Goal: Task Accomplishment & Management: Use online tool/utility

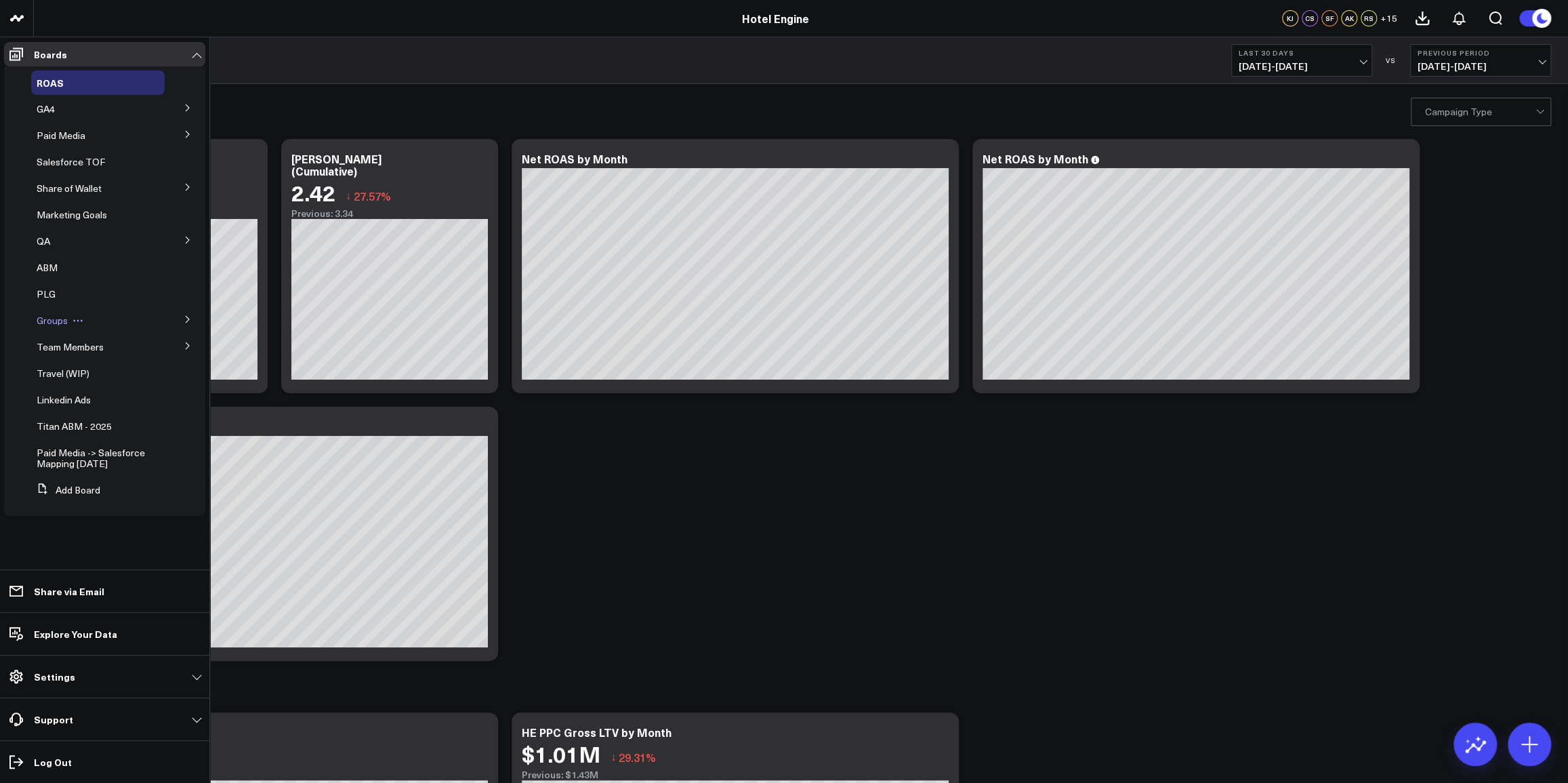
click at [73, 319] on icon at bounding box center [78, 320] width 11 height 11
click at [57, 320] on span "Groups" at bounding box center [52, 320] width 31 height 13
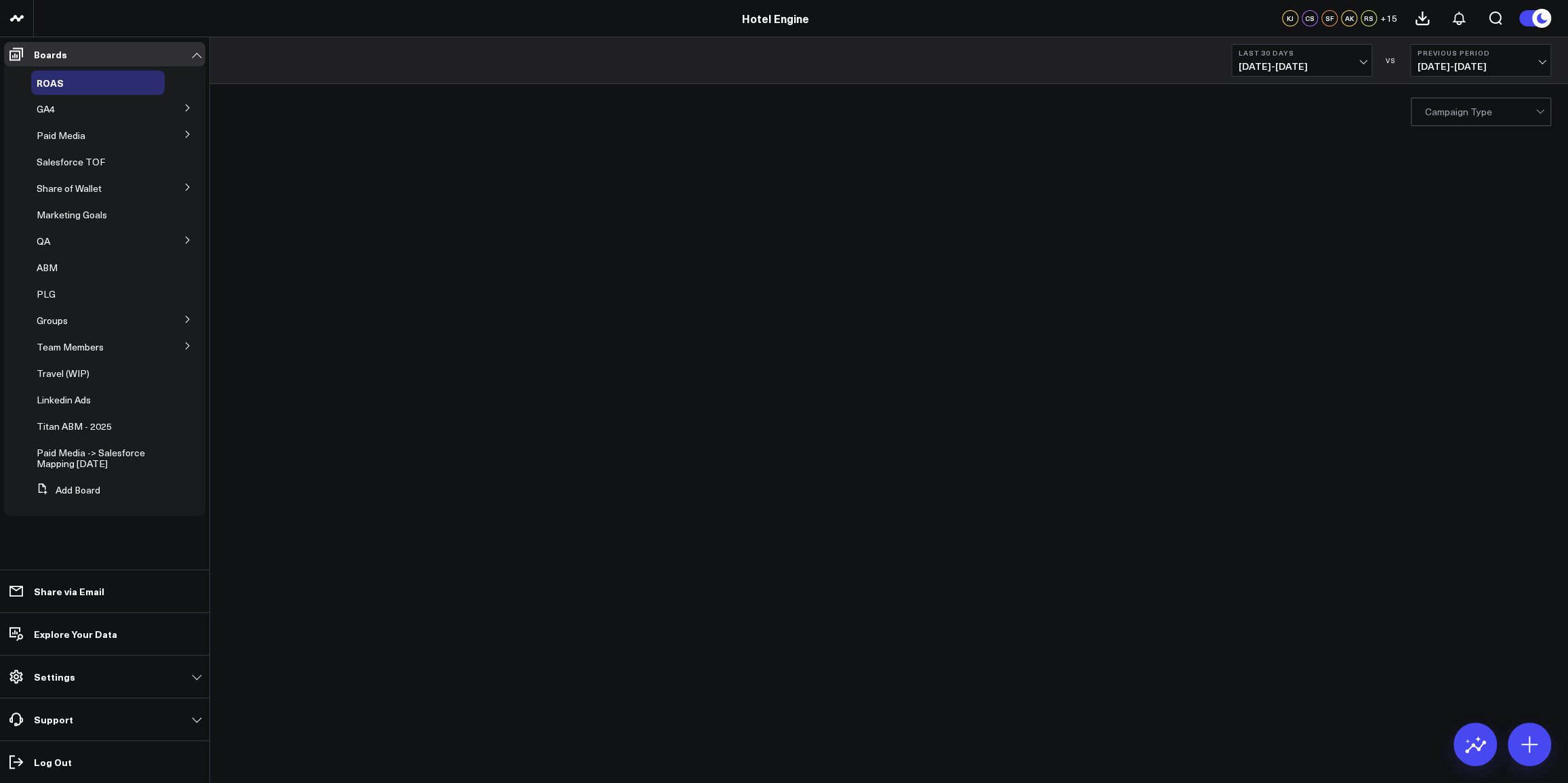
click at [185, 315] on button at bounding box center [187, 318] width 35 height 20
click at [67, 350] on span "Groups Paid Performance" at bounding box center [73, 350] width 57 height 24
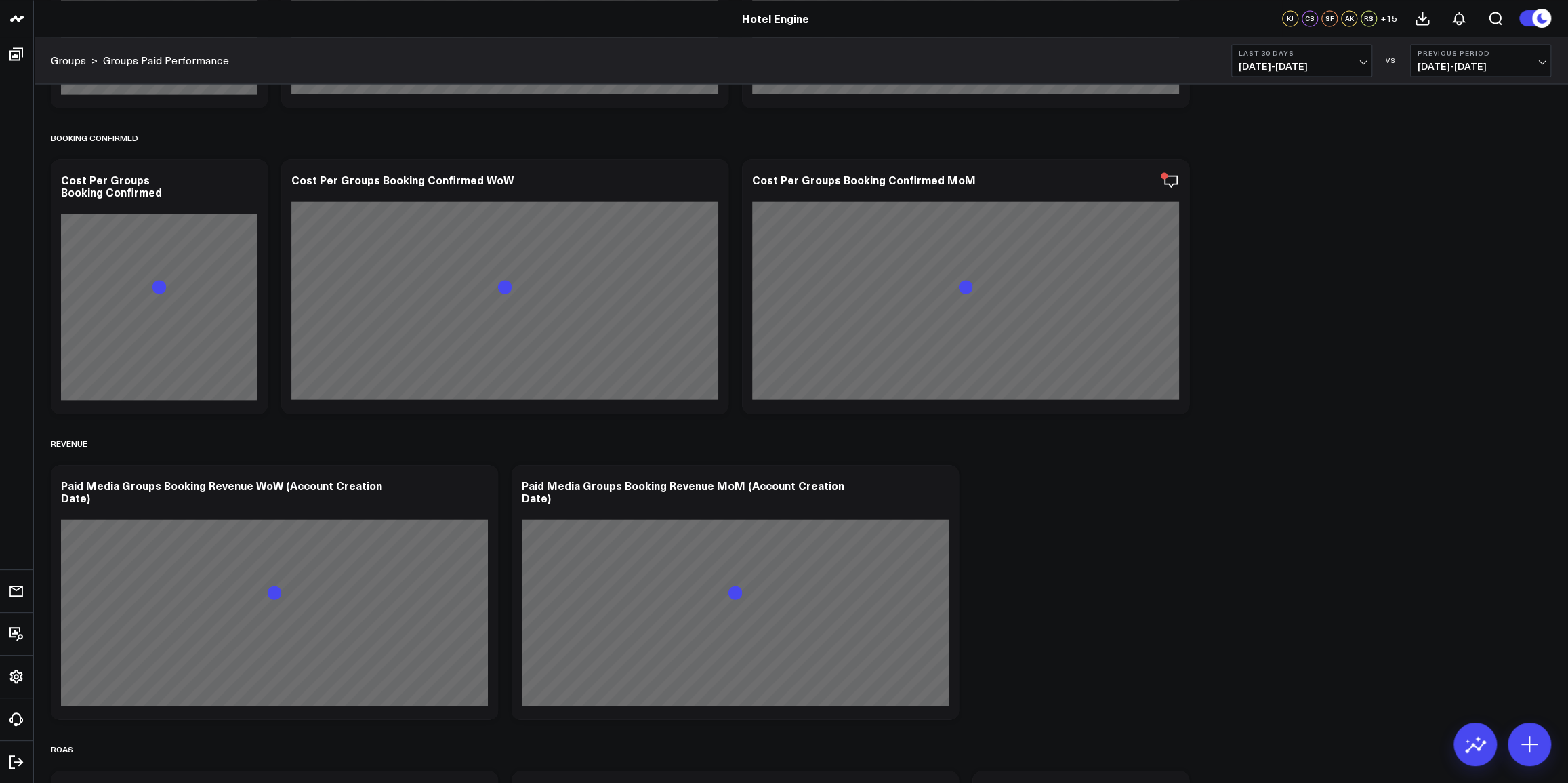
scroll to position [2292, 0]
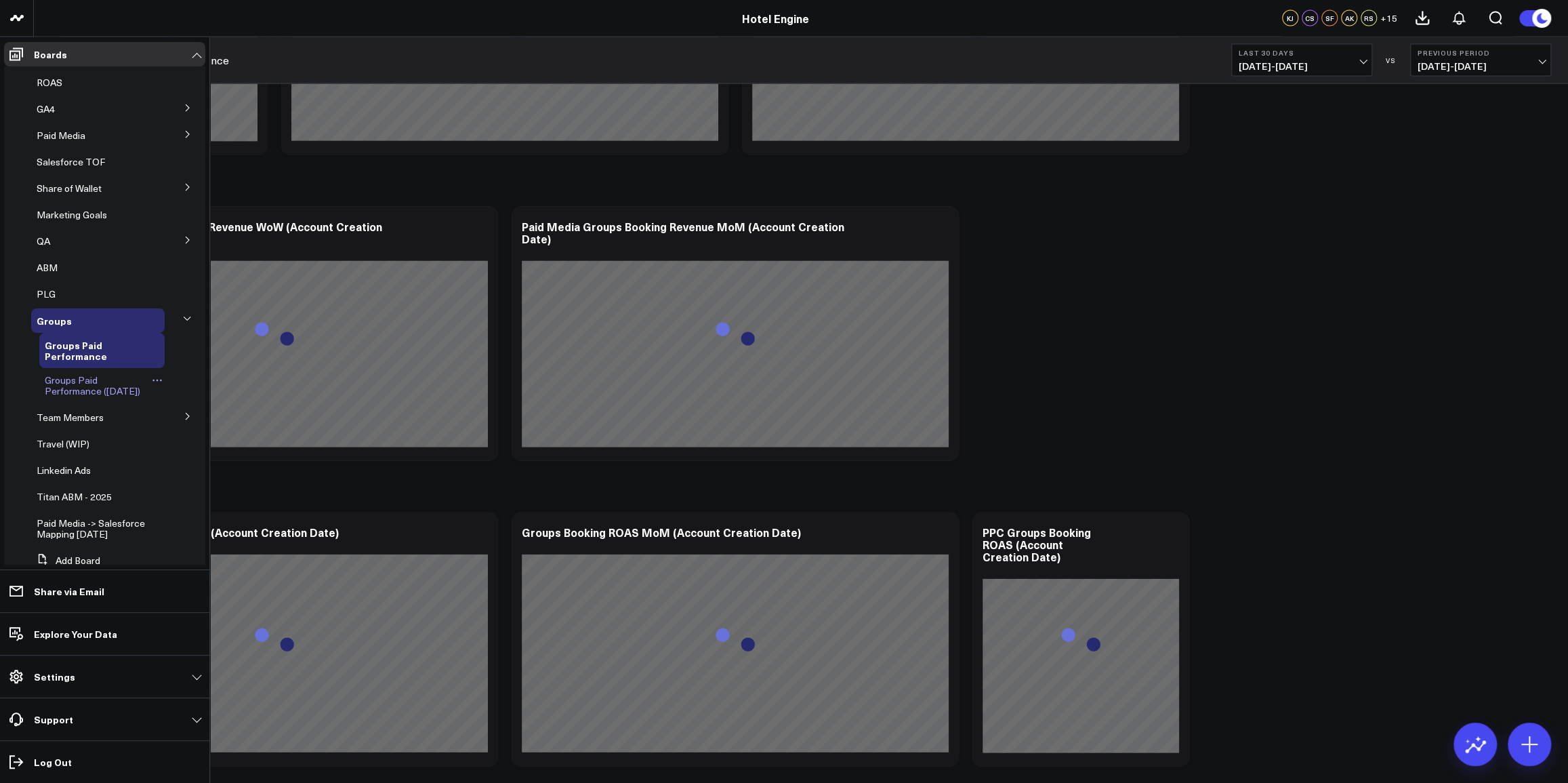
click at [69, 388] on span "Groups Paid Performance ([DATE])" at bounding box center [92, 385] width 95 height 24
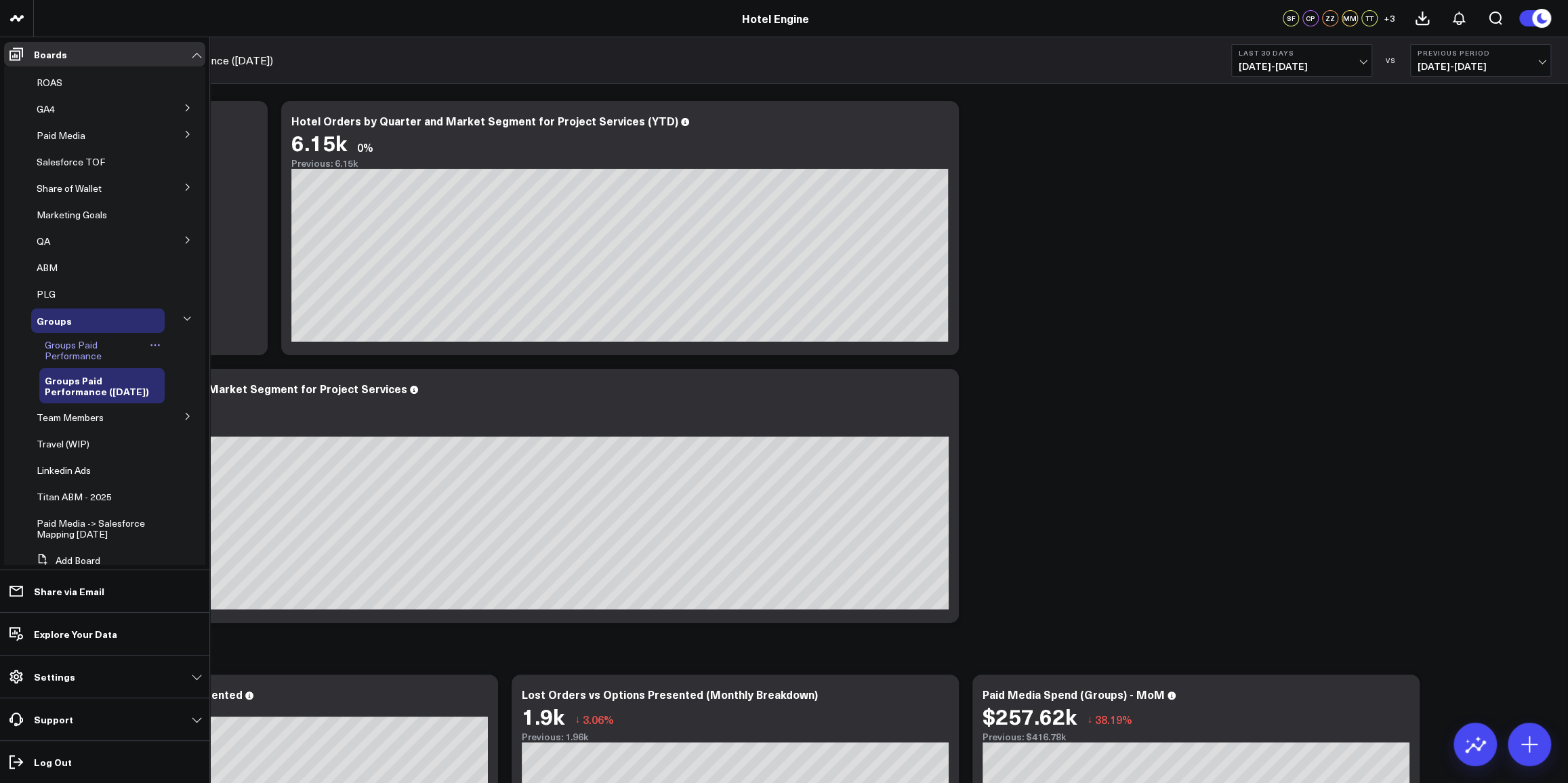
click at [61, 351] on span "Groups Paid Performance" at bounding box center [73, 350] width 57 height 24
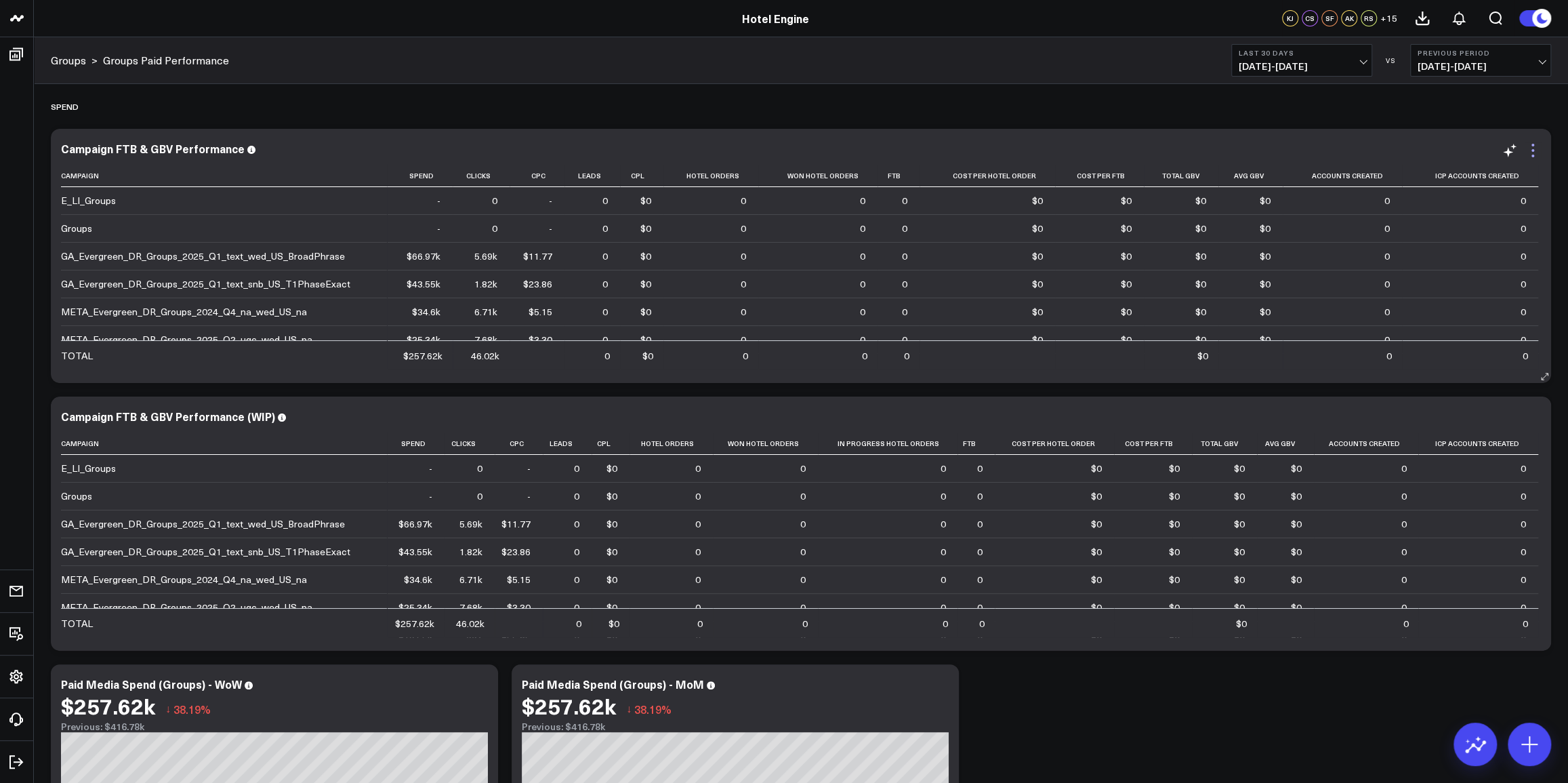
click at [1531, 152] on icon at bounding box center [1533, 150] width 17 height 17
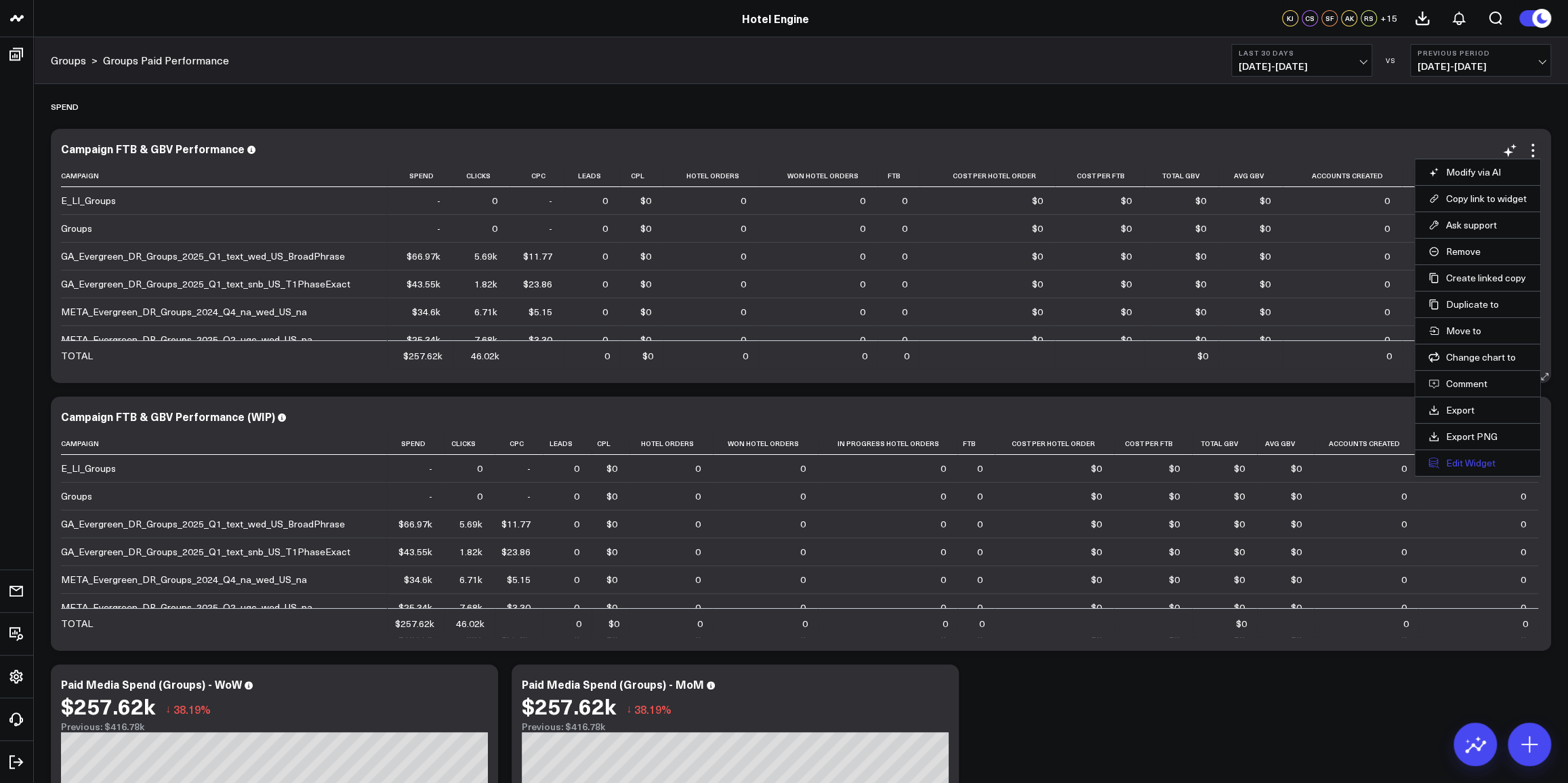
click at [1467, 461] on button "Edit Widget" at bounding box center [1478, 463] width 98 height 12
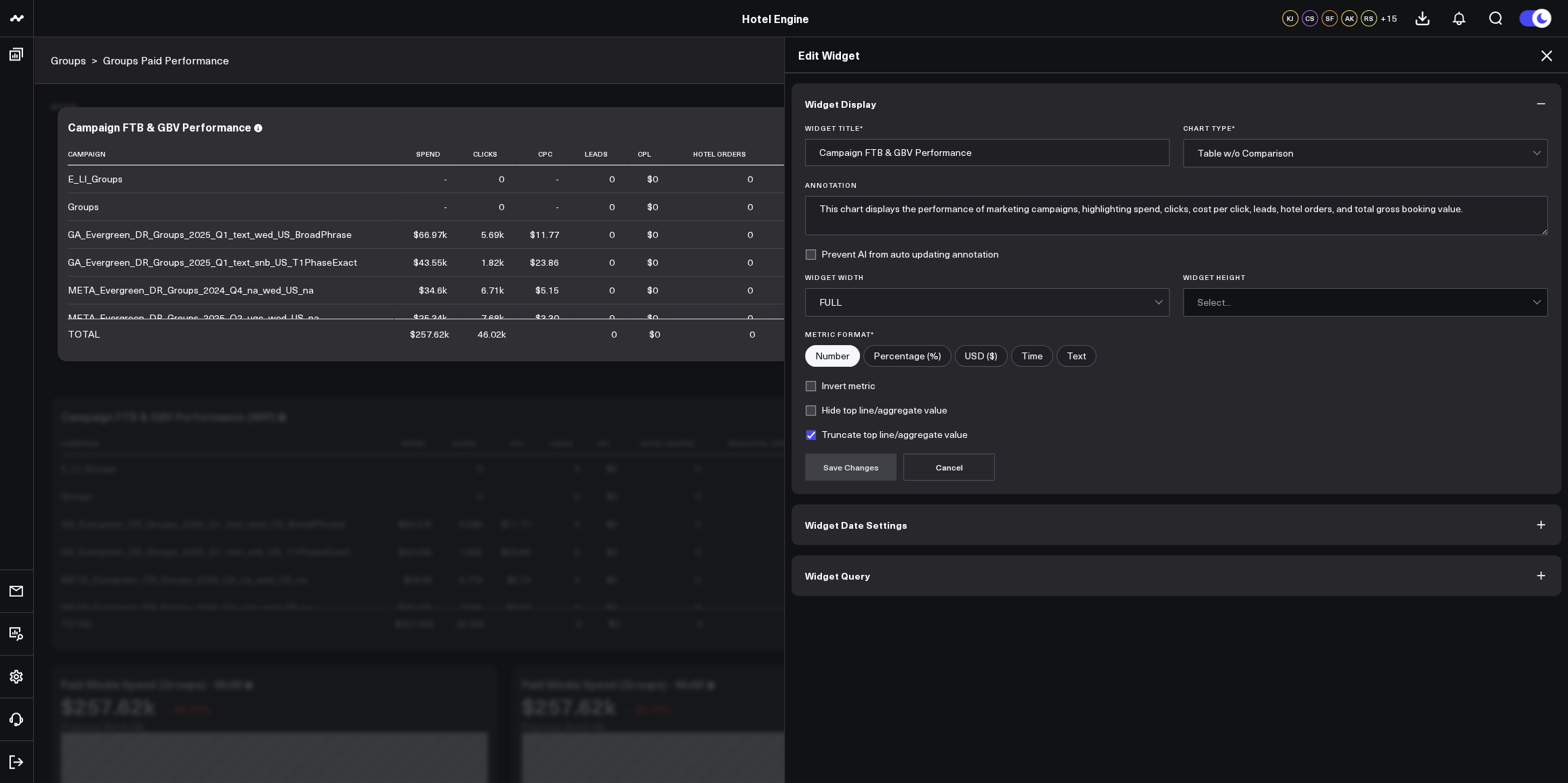
click at [1070, 583] on button "Widget Query" at bounding box center [1176, 575] width 770 height 41
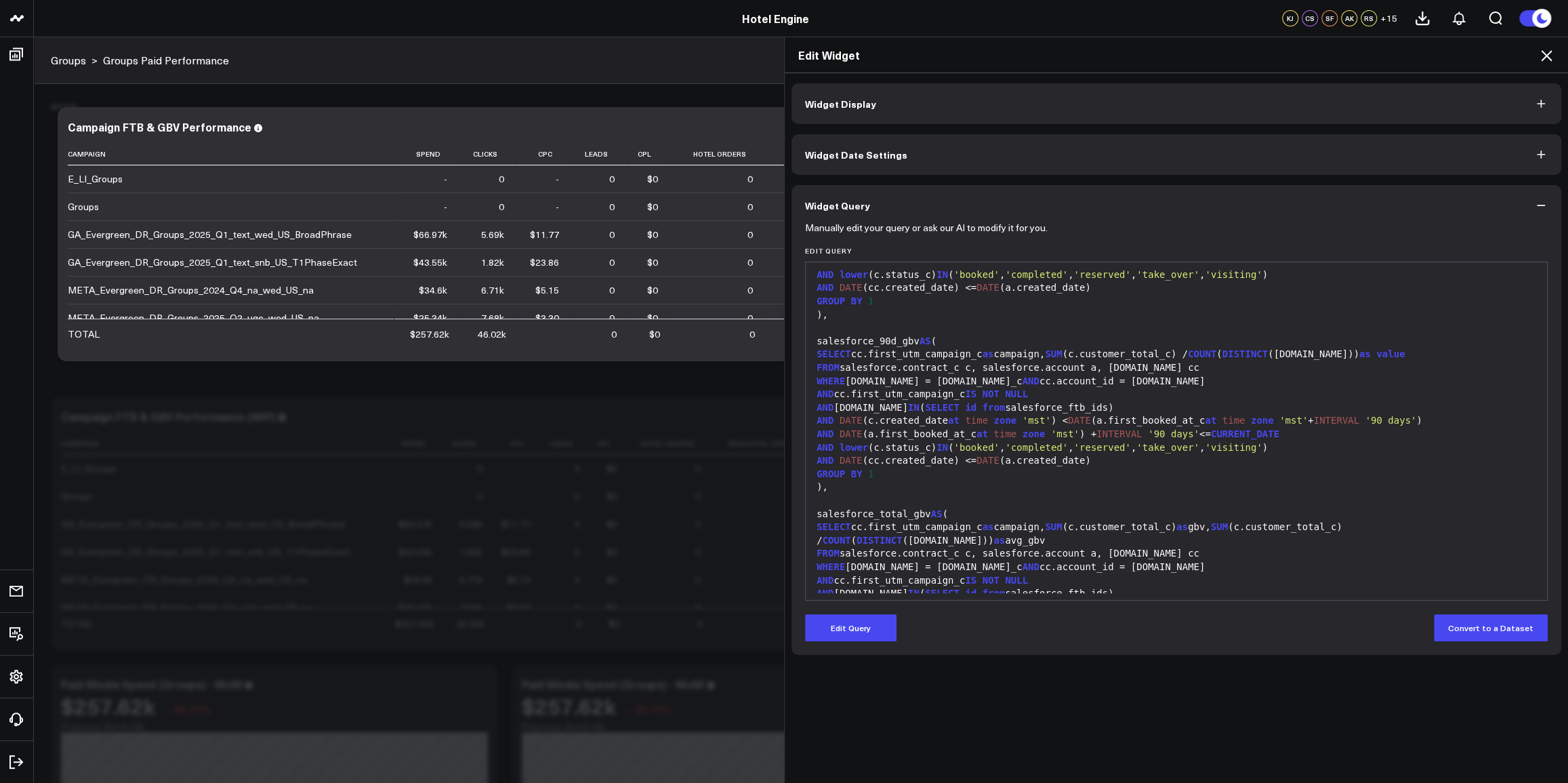
scroll to position [924, 0]
